Goal: Task Accomplishment & Management: Complete application form

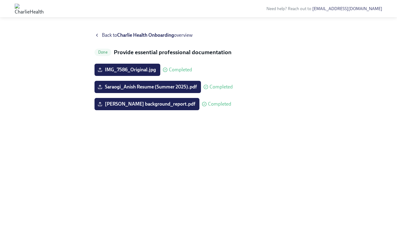
click at [101, 36] on div "Back to Charlie Health Onboarding overview" at bounding box center [198, 35] width 208 height 7
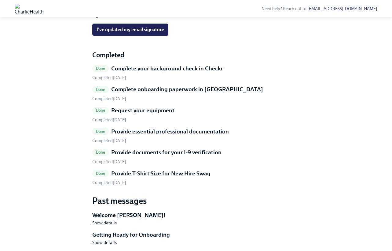
scroll to position [302, 0]
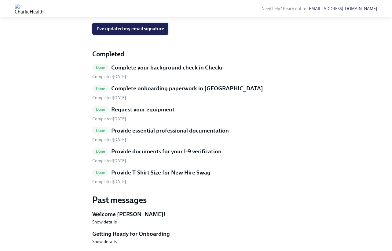
click at [156, 35] on button "I've updated my email signature" at bounding box center [130, 29] width 76 height 12
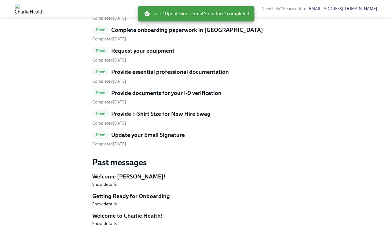
scroll to position [371, 0]
click at [152, 133] on h5 "Update your Email Signature" at bounding box center [148, 135] width 74 height 8
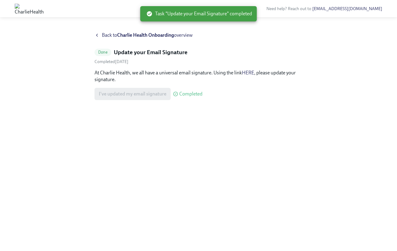
click at [249, 72] on link "HERE" at bounding box center [248, 73] width 12 height 6
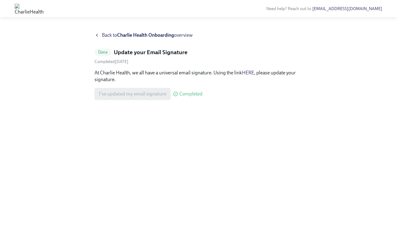
click at [98, 38] on div "Back to Charlie Health Onboarding overview" at bounding box center [198, 35] width 208 height 7
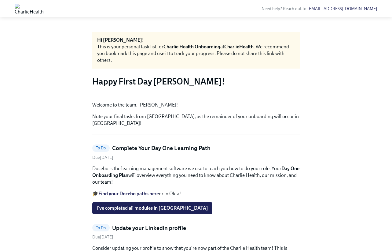
scroll to position [168, 0]
